Goal: Information Seeking & Learning: Check status

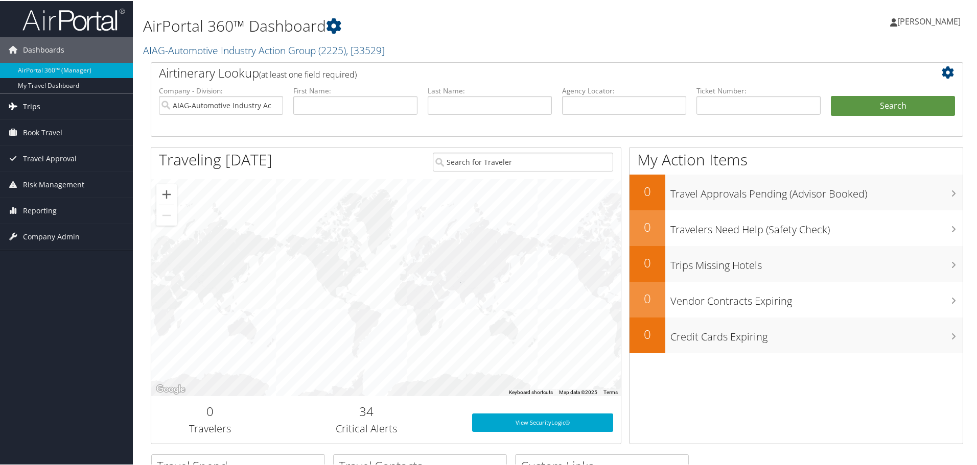
click at [32, 105] on span "Trips" at bounding box center [31, 106] width 17 height 26
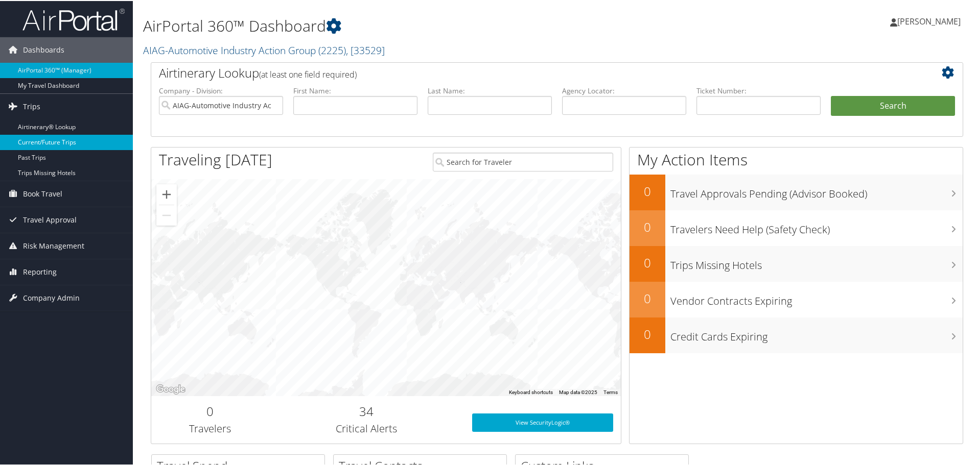
click at [57, 143] on link "Current/Future Trips" at bounding box center [66, 141] width 133 height 15
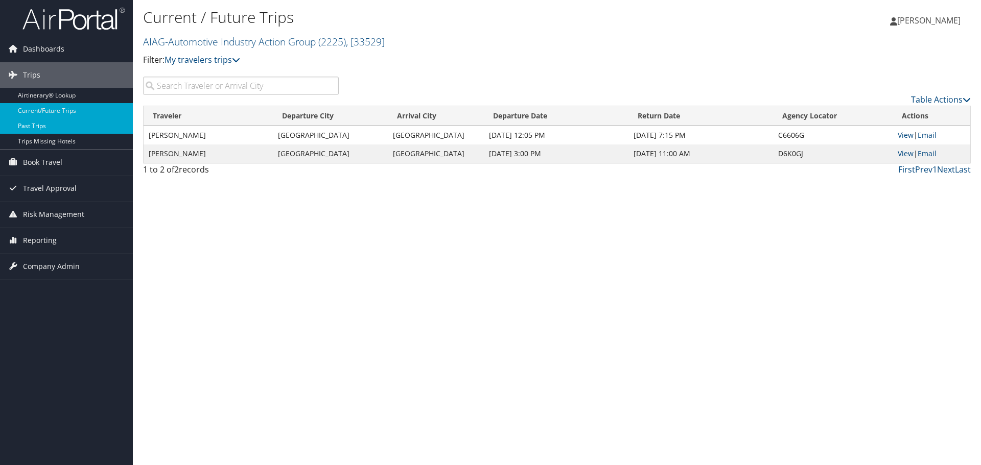
click at [48, 123] on link "Past Trips" at bounding box center [66, 126] width 133 height 15
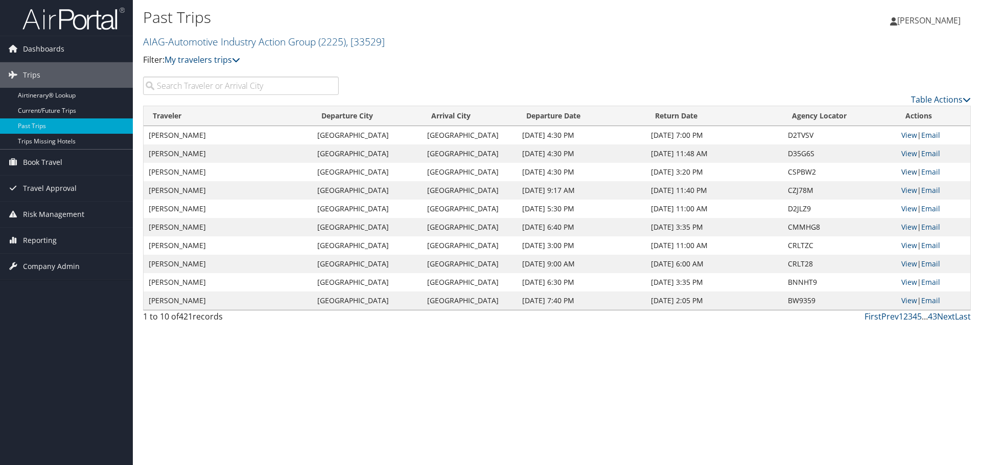
click at [905, 172] on link "View" at bounding box center [909, 172] width 16 height 10
click at [914, 134] on link "View" at bounding box center [909, 135] width 16 height 10
click at [905, 172] on link "View" at bounding box center [909, 172] width 16 height 10
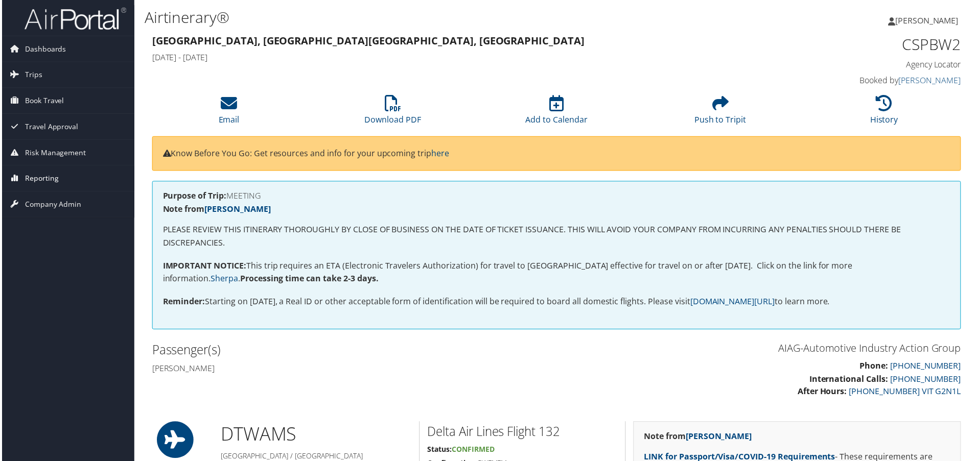
click at [52, 184] on span "Reporting" at bounding box center [40, 180] width 34 height 26
click at [48, 202] on link "Unused Tickets" at bounding box center [66, 199] width 133 height 15
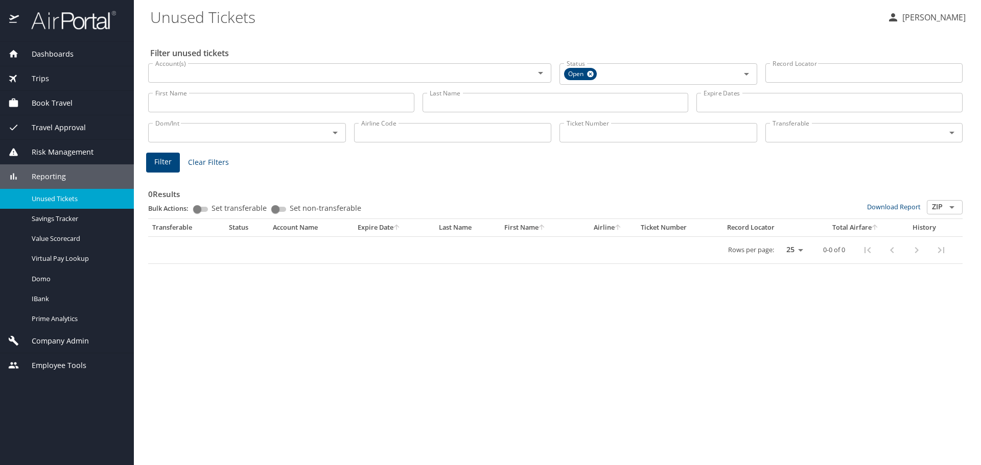
click at [198, 211] on input "Set transferable" at bounding box center [197, 209] width 37 height 12
checkbox input "true"
click at [272, 208] on input "Set non-transferable" at bounding box center [275, 209] width 37 height 12
checkbox input "true"
checkbox input "false"
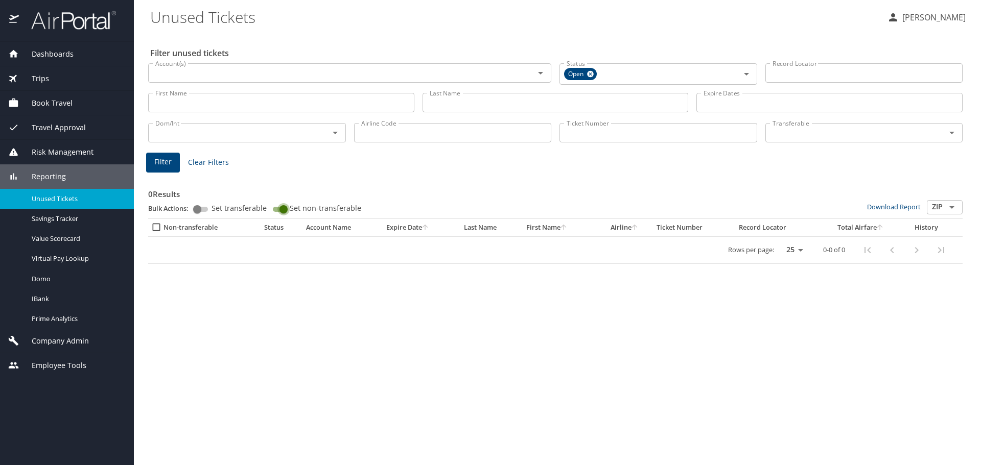
click at [275, 207] on input "Set non-transferable" at bounding box center [283, 209] width 37 height 12
checkbox input "false"
click at [182, 83] on div "Account(s)" at bounding box center [349, 72] width 403 height 19
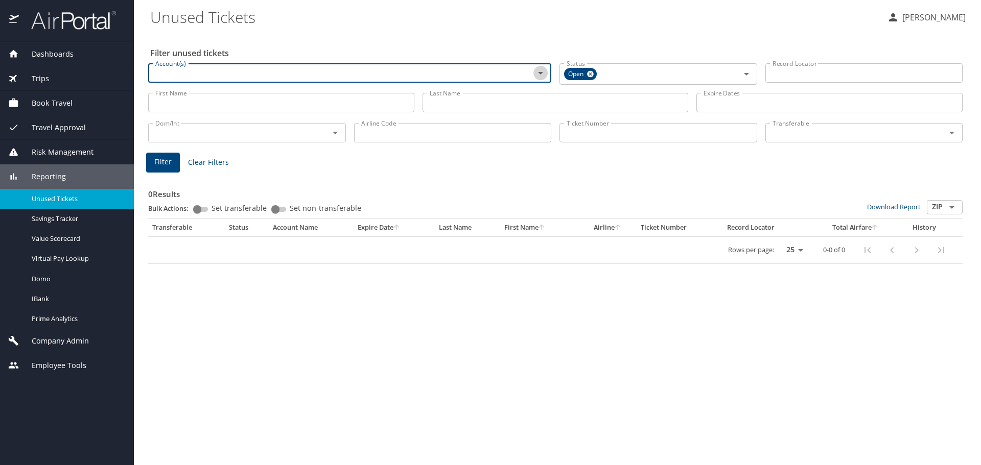
click at [543, 70] on icon "Open" at bounding box center [540, 73] width 12 height 12
click at [283, 100] on li "AIAG-Automotive Industry Action Group (2225)" at bounding box center [349, 96] width 403 height 23
checkbox input "true"
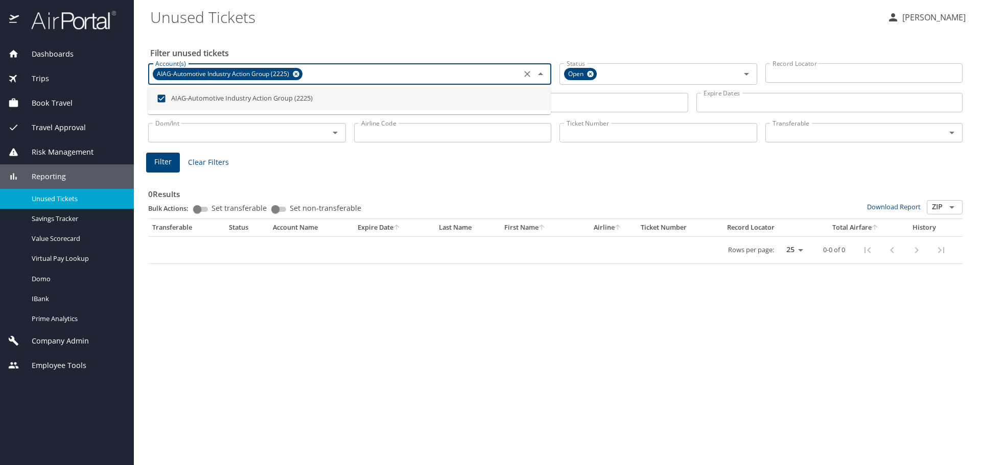
click at [419, 172] on div "0 Results Bulk Actions: Set transferable Set non-transferable Download Report Z…" at bounding box center [555, 218] width 822 height 102
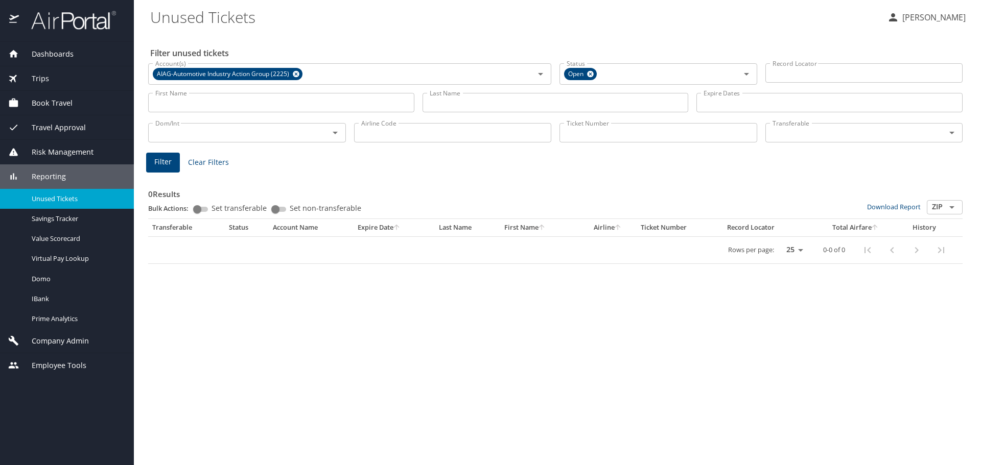
click at [163, 164] on span "Filter" at bounding box center [162, 162] width 17 height 13
click at [63, 342] on span "Company Admin" at bounding box center [54, 341] width 70 height 11
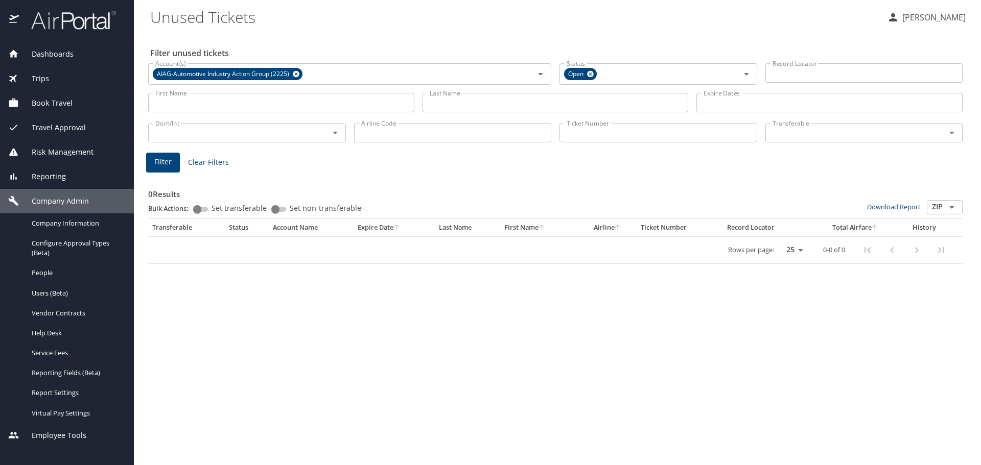
click at [42, 177] on span "Reporting" at bounding box center [42, 176] width 47 height 11
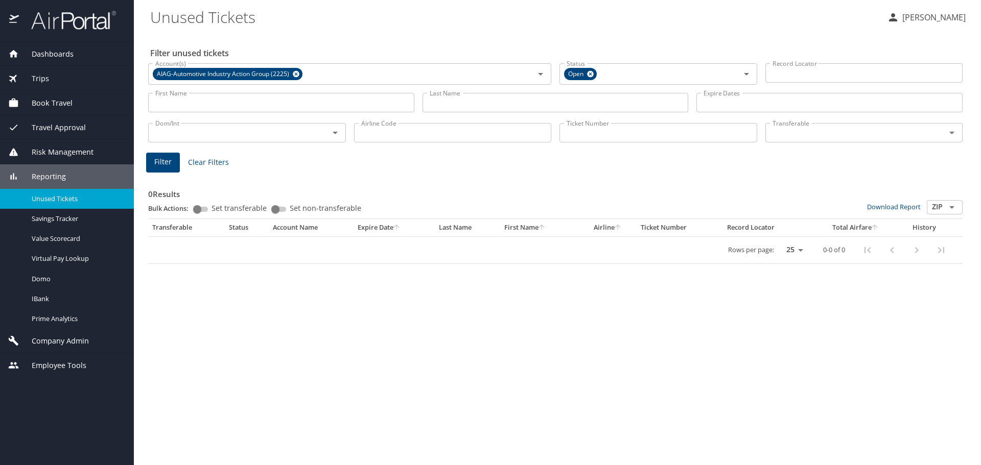
click at [68, 150] on span "Risk Management" at bounding box center [56, 152] width 75 height 11
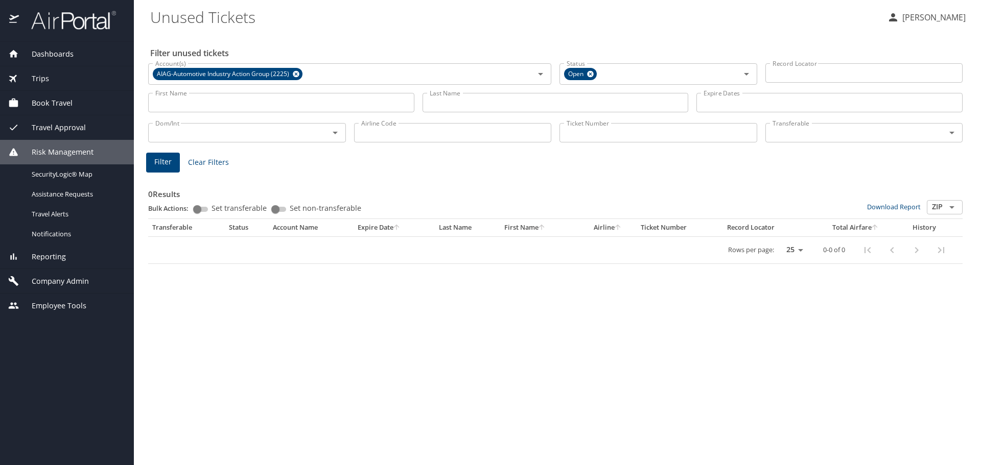
click at [64, 131] on span "Travel Approval" at bounding box center [52, 127] width 67 height 11
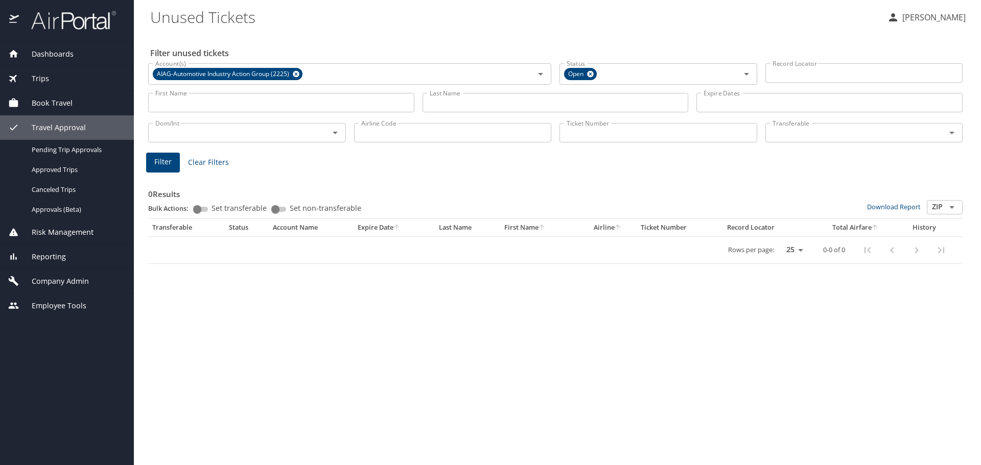
click at [57, 105] on span "Book Travel" at bounding box center [46, 103] width 54 height 11
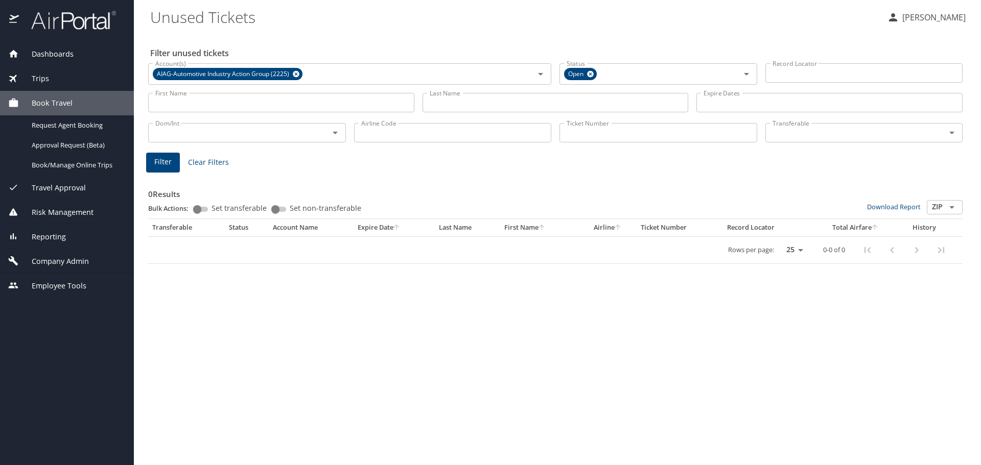
click at [49, 76] on div "Trips" at bounding box center [66, 78] width 117 height 11
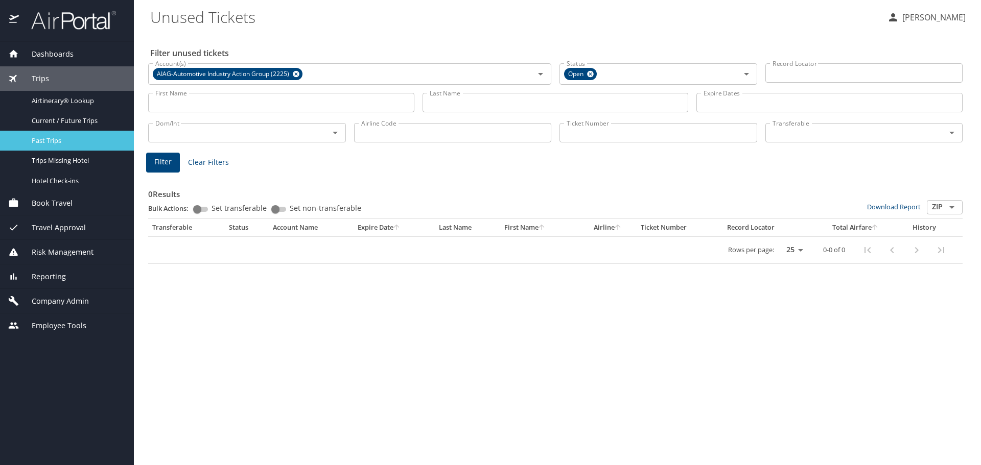
click at [68, 140] on span "Past Trips" at bounding box center [77, 141] width 90 height 10
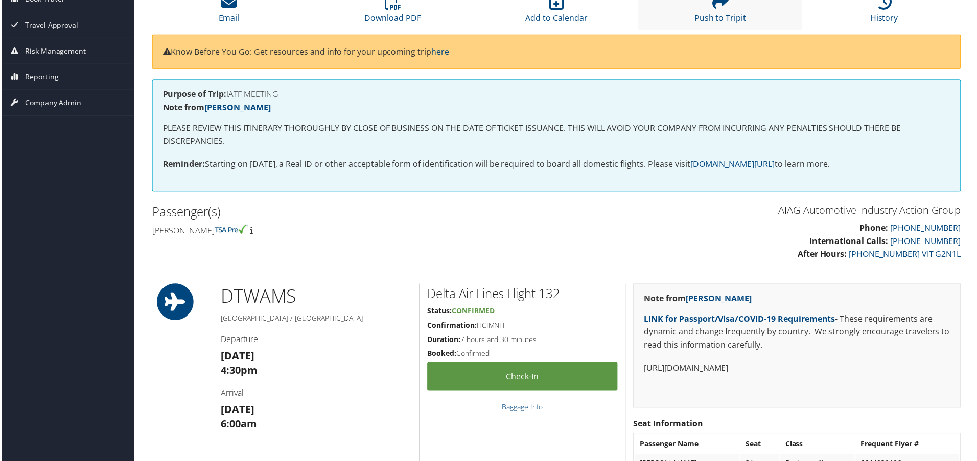
scroll to position [153, 0]
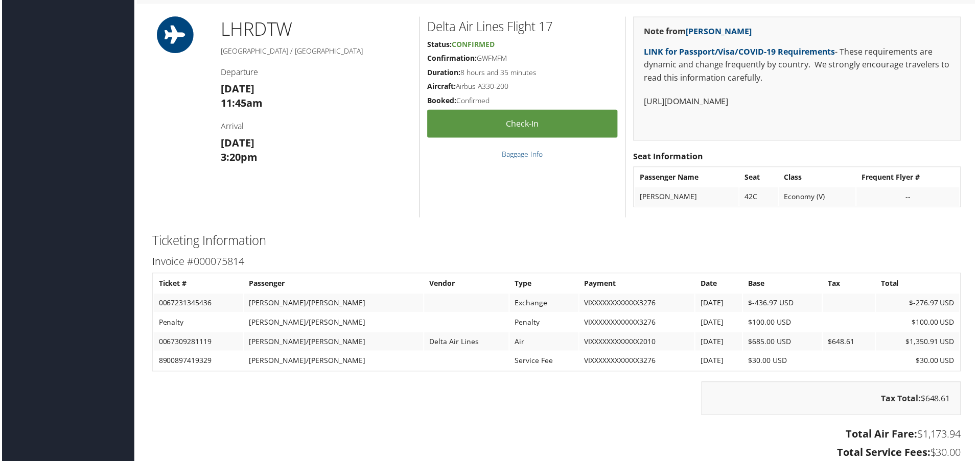
scroll to position [1022, 0]
click at [580, 345] on td "VIXXXXXXXXXXXX2010" at bounding box center [638, 343] width 116 height 18
